Goal: Transaction & Acquisition: Purchase product/service

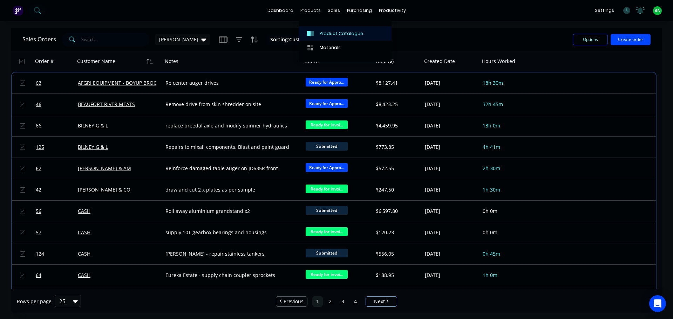
click at [322, 37] on link "Product Catalogue" at bounding box center [345, 33] width 93 height 14
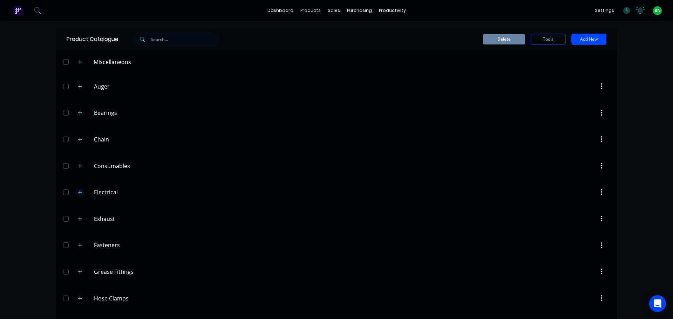
click at [77, 196] on button "button" at bounding box center [80, 192] width 9 height 9
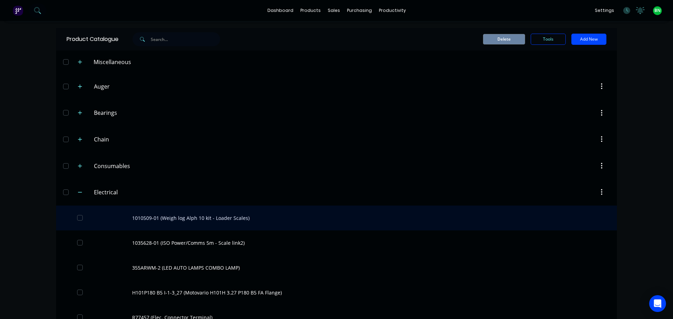
click at [162, 217] on div "1010509-01 (Weigh log Alph 10 kit - Loader Scales)" at bounding box center [336, 218] width 561 height 25
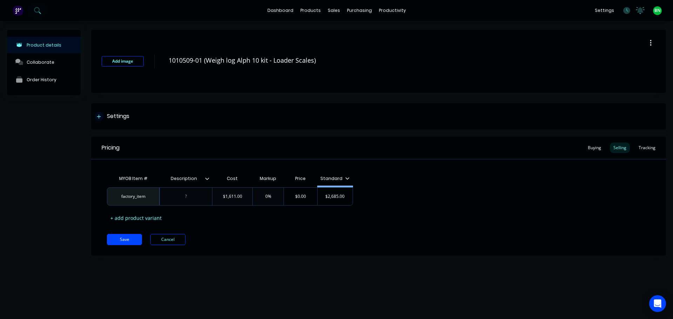
click at [98, 117] on icon at bounding box center [99, 117] width 4 height 4
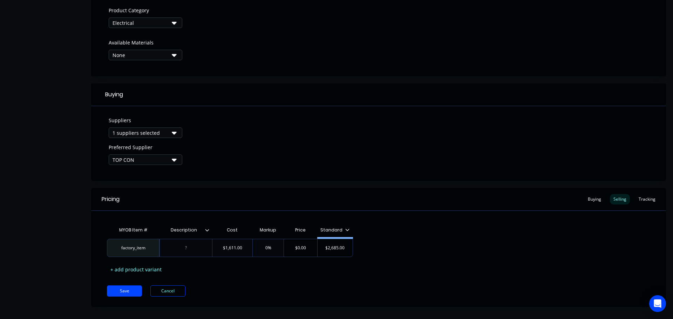
scroll to position [253, 0]
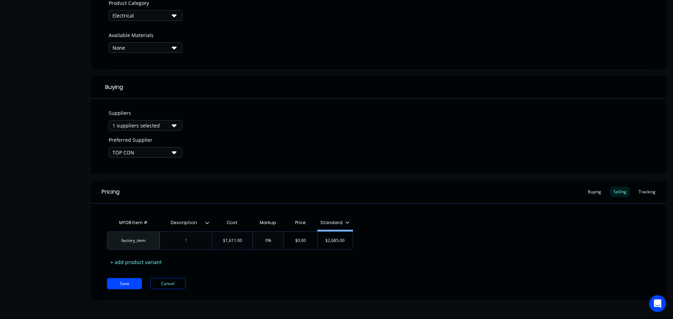
click at [169, 125] on button "1 suppliers selected" at bounding box center [146, 125] width 74 height 11
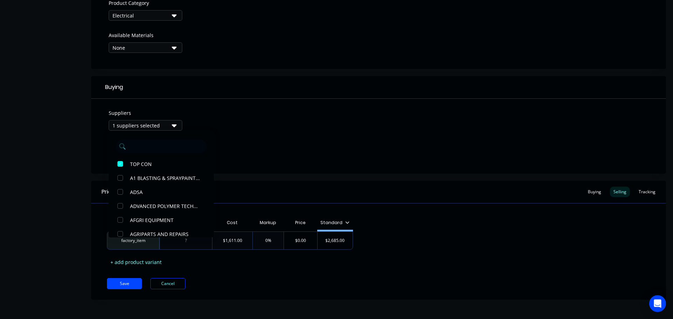
click at [169, 125] on button "1 suppliers selected" at bounding box center [146, 125] width 74 height 11
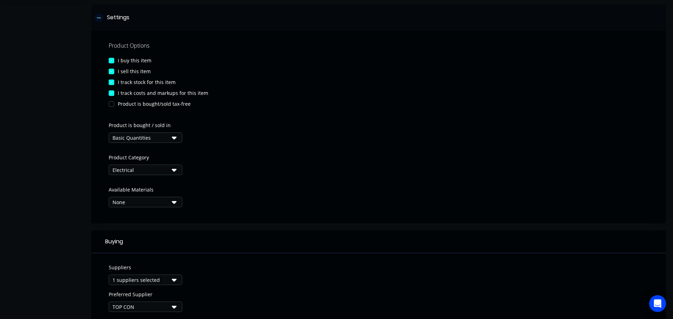
scroll to position [0, 0]
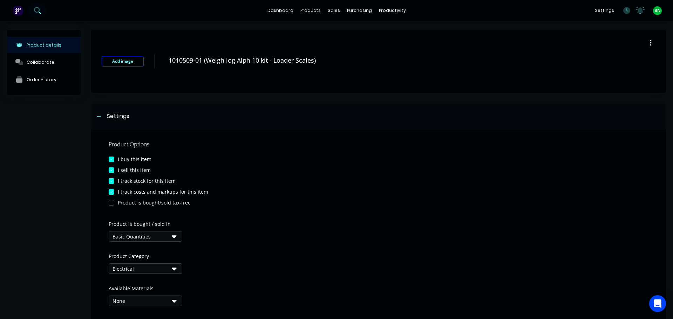
click at [37, 6] on button at bounding box center [38, 11] width 18 height 14
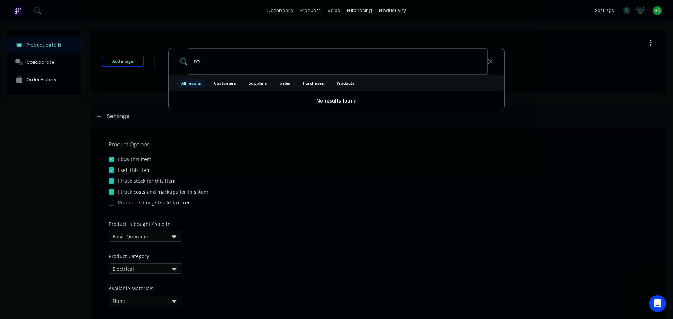
type input "r"
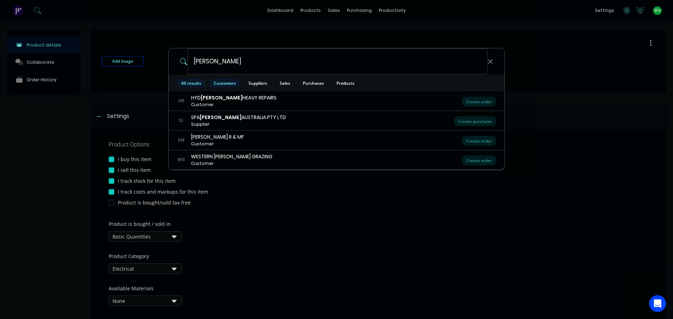
type input "[PERSON_NAME]"
click at [232, 81] on span "Customers" at bounding box center [225, 83] width 30 height 9
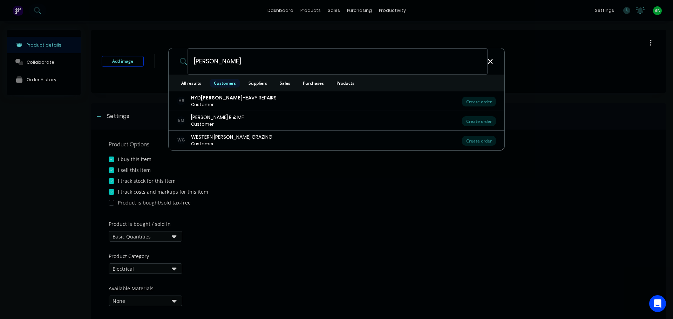
click at [490, 64] on icon at bounding box center [490, 62] width 6 height 8
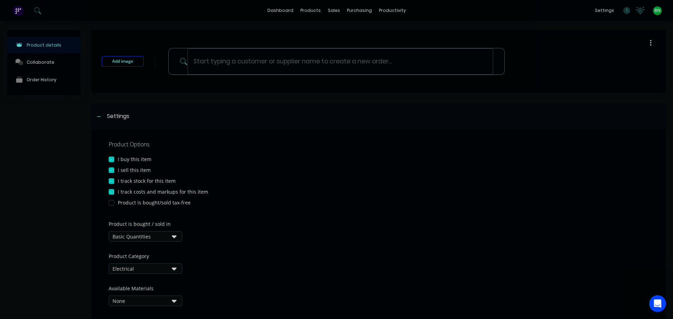
click at [334, 9] on div at bounding box center [336, 159] width 673 height 319
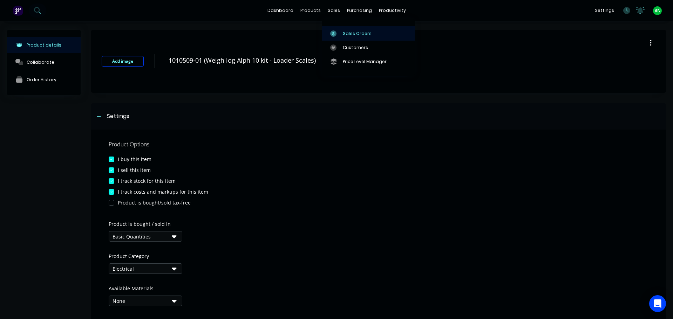
click at [347, 30] on div "Sales Orders" at bounding box center [357, 33] width 29 height 6
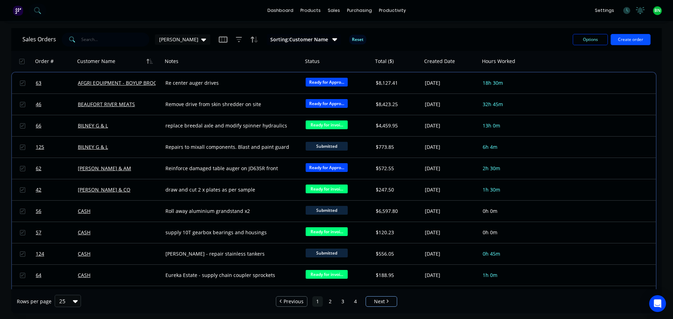
click at [635, 35] on button "Create order" at bounding box center [630, 39] width 40 height 11
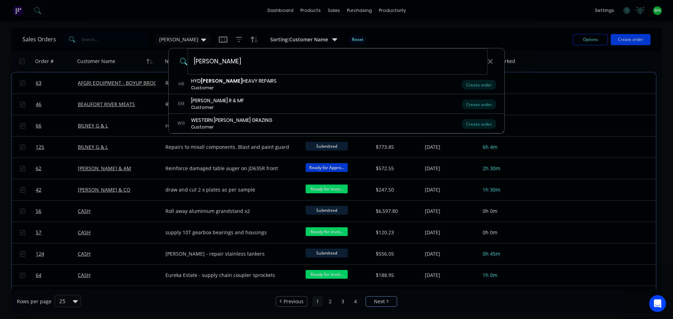
type input "[PERSON_NAME]"
click at [126, 29] on div "[PERSON_NAME] HR HYD [PERSON_NAME] HEAVY REPAIRS Customer Create order [PERSON_…" at bounding box center [336, 159] width 673 height 319
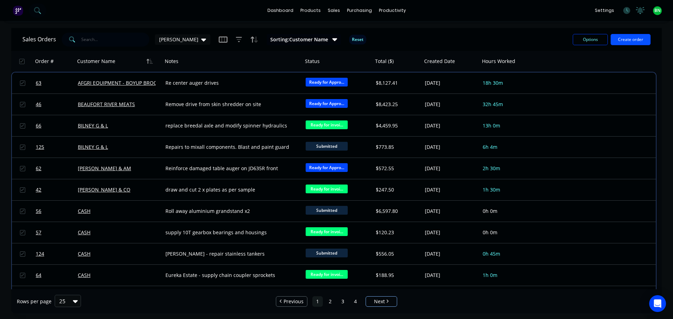
click at [633, 40] on button "Create order" at bounding box center [630, 39] width 40 height 11
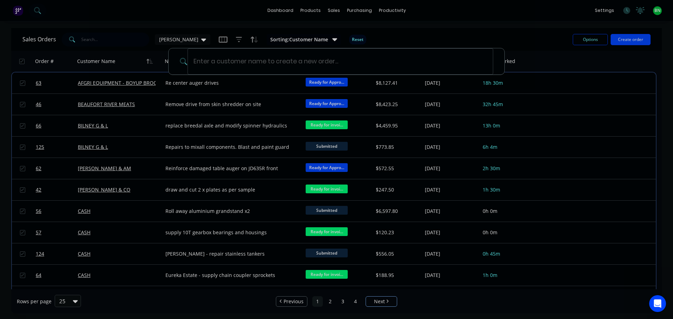
click at [117, 38] on div at bounding box center [336, 159] width 673 height 319
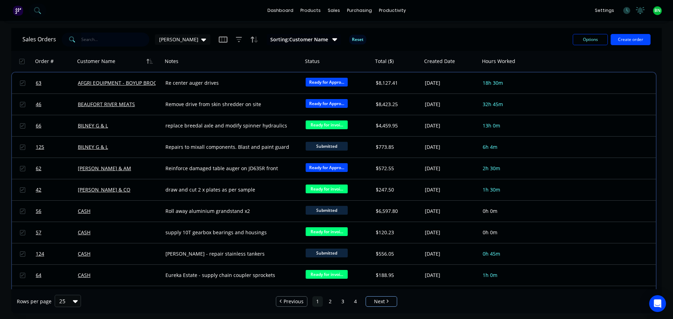
click at [115, 43] on input "text" at bounding box center [115, 40] width 68 height 14
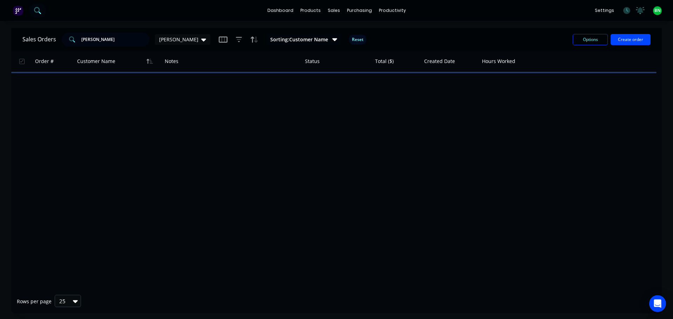
type input "[PERSON_NAME]"
click at [37, 13] on icon at bounding box center [37, 10] width 7 height 7
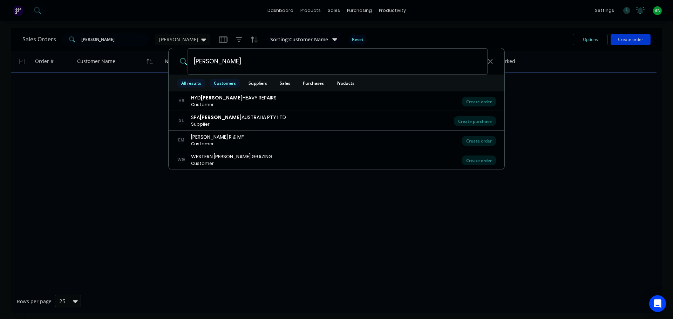
type input "[PERSON_NAME]"
click at [230, 79] on span "Customers" at bounding box center [225, 83] width 30 height 9
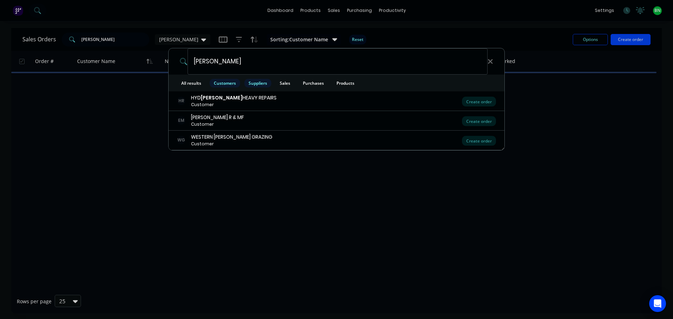
click at [260, 83] on span "Suppliers" at bounding box center [257, 83] width 27 height 9
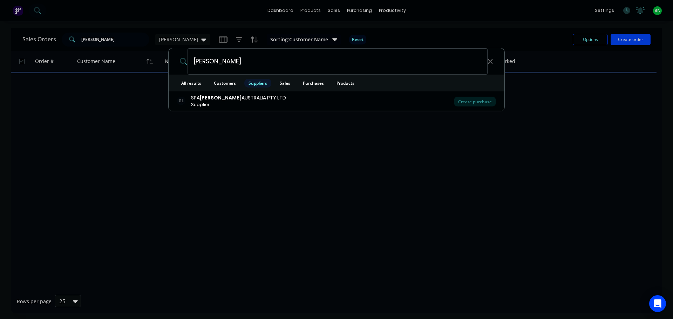
click at [197, 80] on span "All results" at bounding box center [191, 83] width 28 height 9
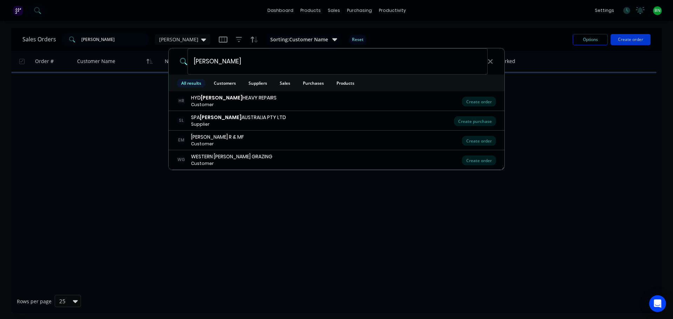
click at [493, 62] on div "[PERSON_NAME]" at bounding box center [337, 61] width 336 height 26
click at [489, 61] on icon at bounding box center [490, 62] width 6 height 8
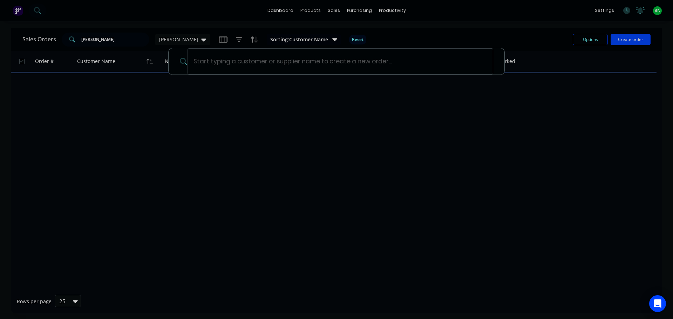
click at [449, 31] on div at bounding box center [336, 159] width 673 height 319
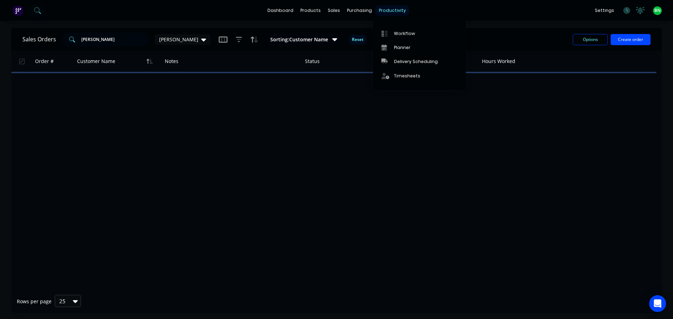
click at [386, 9] on div "productivity" at bounding box center [392, 10] width 34 height 11
click at [398, 28] on link "Workflow" at bounding box center [419, 33] width 93 height 14
